Goal: Find specific page/section: Find specific page/section

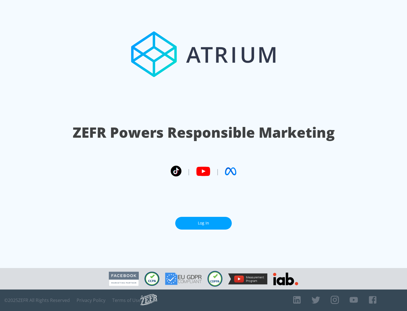
click at [203, 221] on link "Log In" at bounding box center [203, 223] width 57 height 13
